Goal: Task Accomplishment & Management: Manage account settings

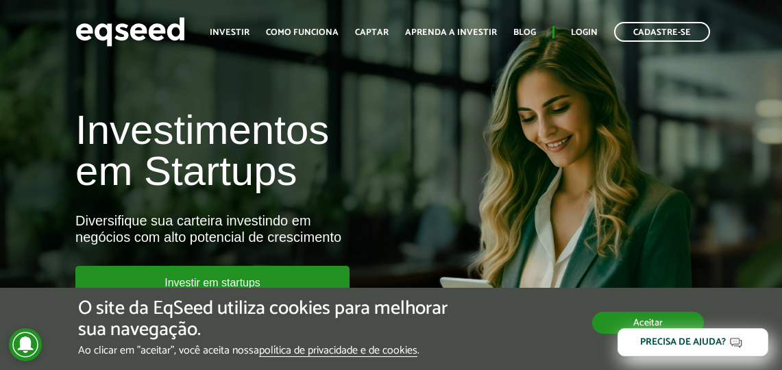
click at [605, 325] on button "Aceitar" at bounding box center [648, 323] width 112 height 22
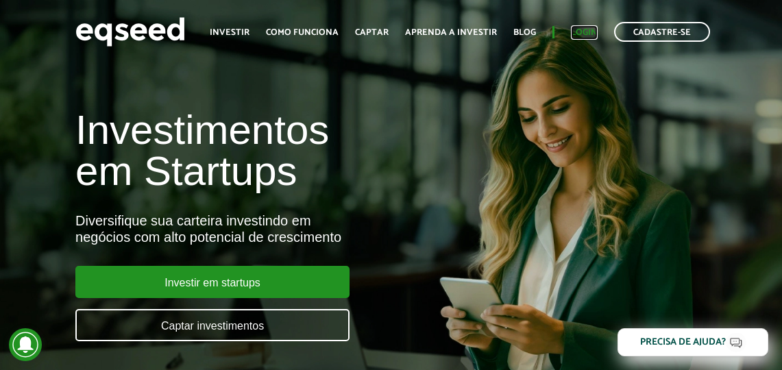
click at [582, 29] on link "Login" at bounding box center [584, 32] width 27 height 9
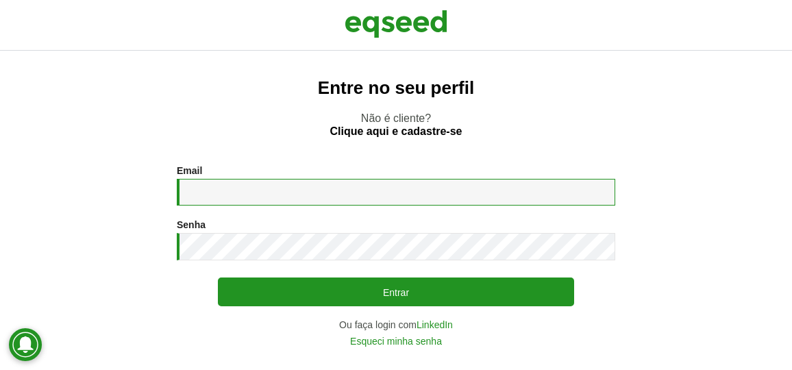
click at [307, 188] on input "Email *" at bounding box center [396, 192] width 438 height 27
type input "**********"
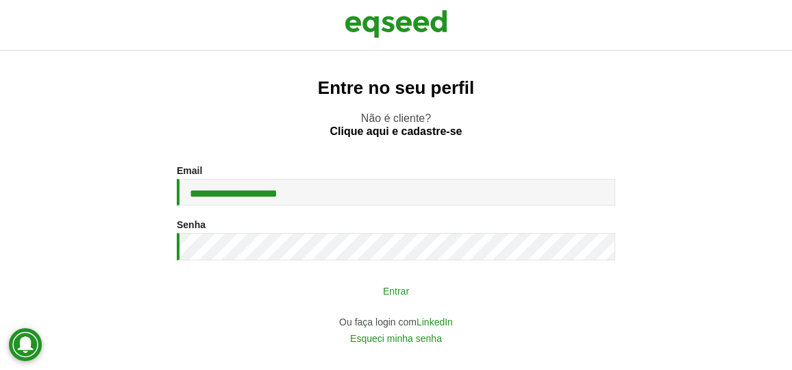
click at [392, 292] on button "Entrar" at bounding box center [396, 290] width 356 height 26
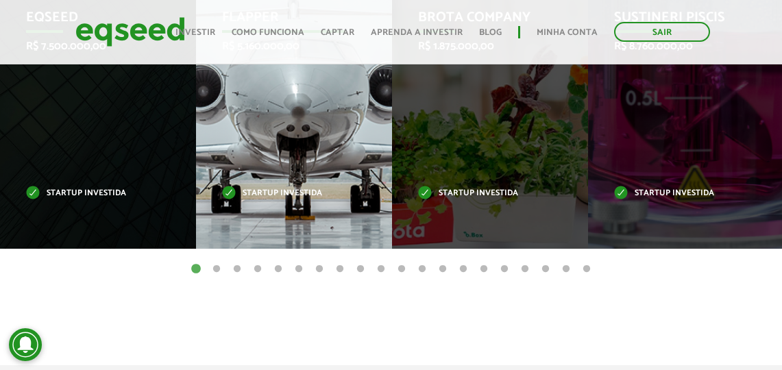
scroll to position [754, 0]
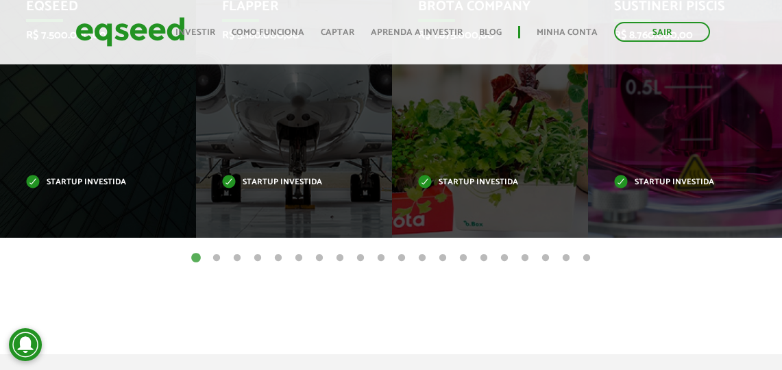
click at [214, 255] on button "2" at bounding box center [217, 258] width 14 height 14
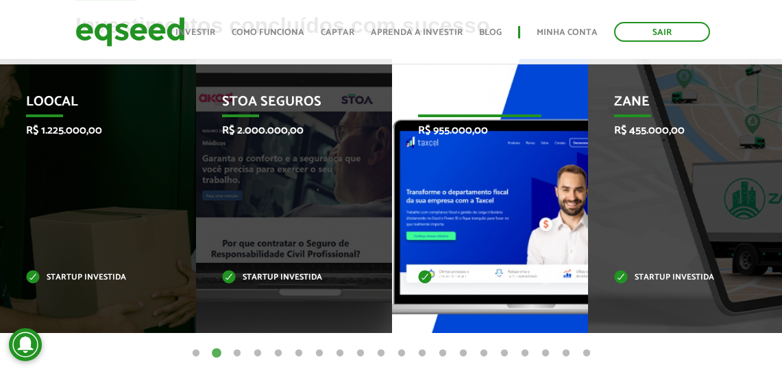
scroll to position [658, 0]
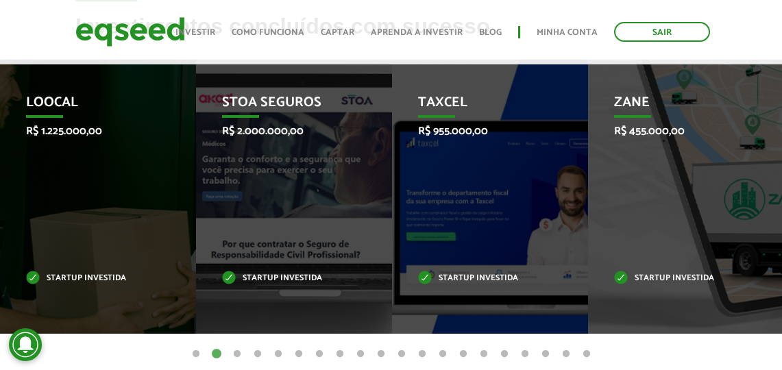
click at [234, 350] on button "3" at bounding box center [237, 354] width 14 height 14
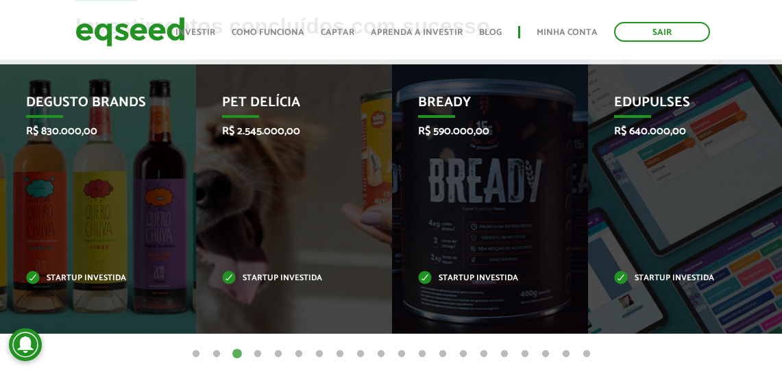
click at [234, 350] on button "3" at bounding box center [237, 354] width 14 height 14
click at [264, 351] on ul "1 2 3 4 5 6 7 8 9 10 11 12 13 14 15 16 17 18 19 20" at bounding box center [391, 353] width 782 height 15
click at [257, 352] on button "4" at bounding box center [258, 354] width 14 height 14
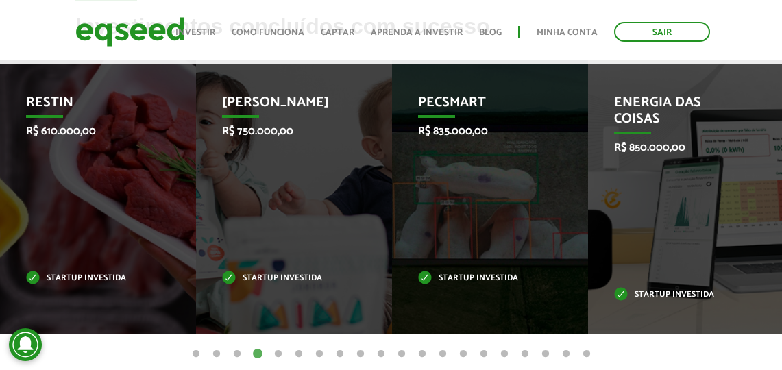
click at [278, 354] on button "5" at bounding box center [278, 354] width 14 height 14
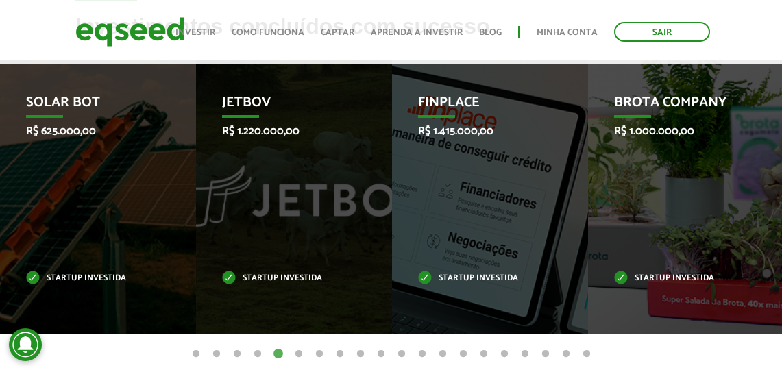
click at [296, 353] on button "6" at bounding box center [299, 354] width 14 height 14
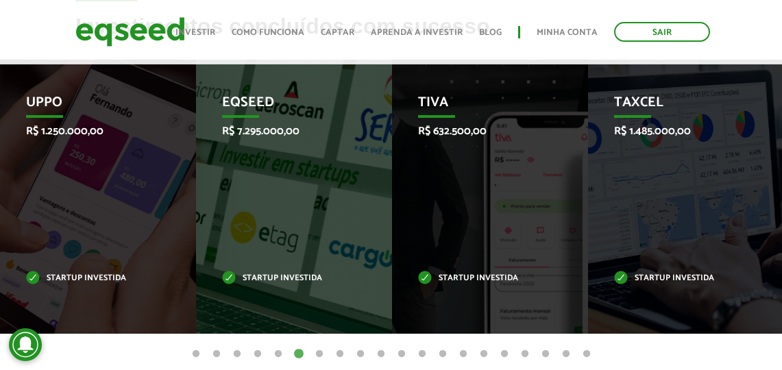
click at [321, 353] on button "7" at bounding box center [319, 354] width 14 height 14
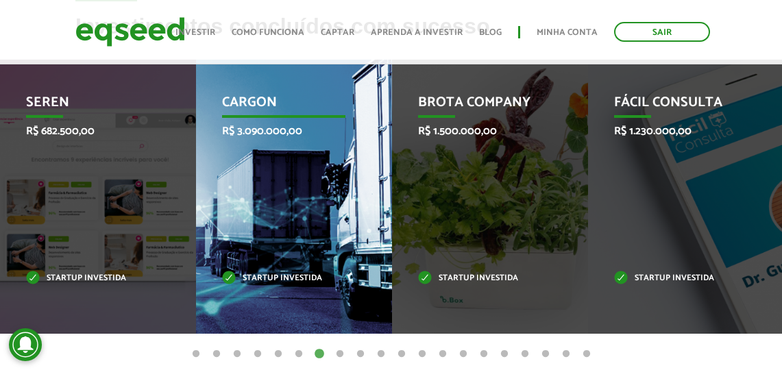
click at [288, 204] on div "CargOn R$ 3.090.000,00 Startup investida" at bounding box center [283, 197] width 175 height 274
click at [301, 193] on div "CargOn R$ 3.090.000,00 Startup investida" at bounding box center [283, 197] width 175 height 274
